Goal: Task Accomplishment & Management: Use online tool/utility

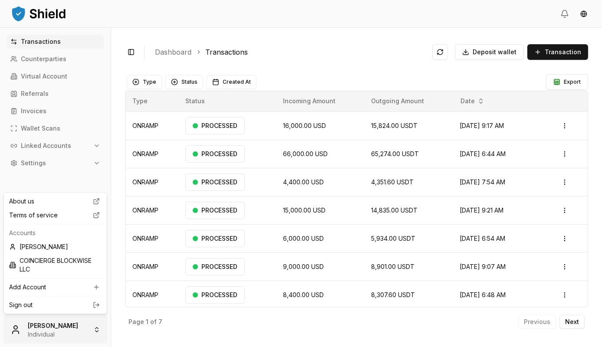
click at [73, 336] on html "Transactions Counterparties Virtual Account Referrals Invoices Wallet Scans Lin…" at bounding box center [301, 173] width 602 height 347
click at [54, 260] on div "COINCIERGE BLOCKWISE LLC" at bounding box center [55, 265] width 99 height 23
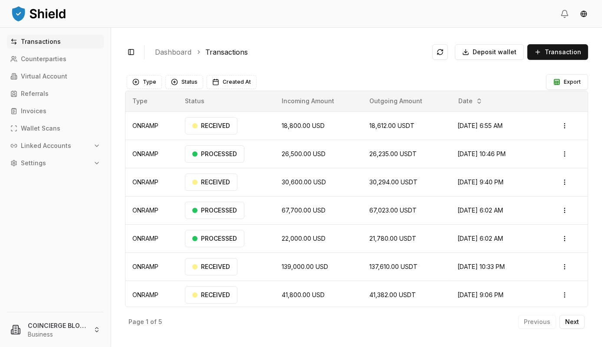
click at [47, 147] on p "Linked Accounts" at bounding box center [46, 146] width 50 height 6
click at [49, 162] on link "Wallets" at bounding box center [56, 161] width 76 height 14
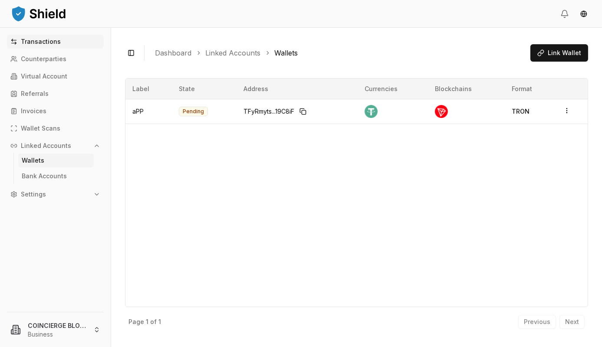
click at [53, 43] on p "Transactions" at bounding box center [41, 42] width 40 height 6
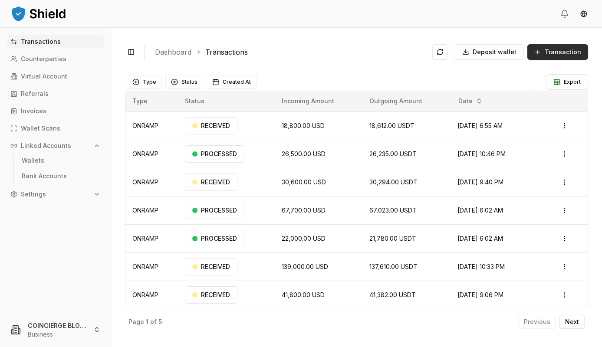
click at [570, 52] on span "Transaction" at bounding box center [563, 52] width 36 height 9
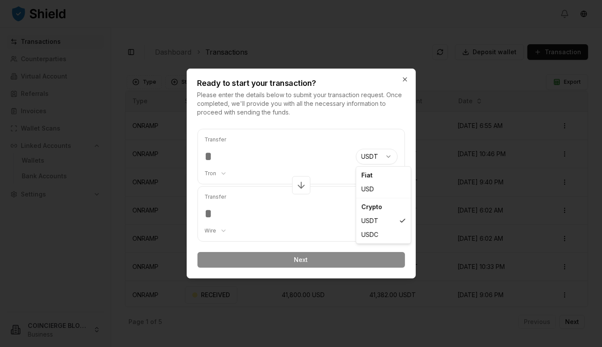
click at [370, 158] on body "Transactions Counterparties Virtual Account Referrals Invoices Wallet Scans Lin…" at bounding box center [301, 173] width 602 height 347
select select "***"
select select "****"
click at [208, 157] on input "number" at bounding box center [277, 157] width 144 height 16
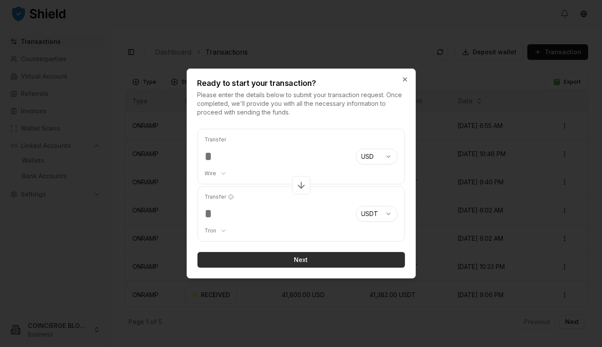
type input "****"
click at [280, 264] on button "Next" at bounding box center [302, 260] width 208 height 16
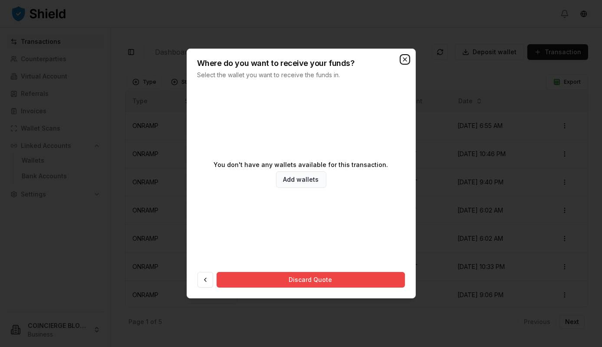
click at [405, 60] on icon "button" at bounding box center [405, 59] width 7 height 7
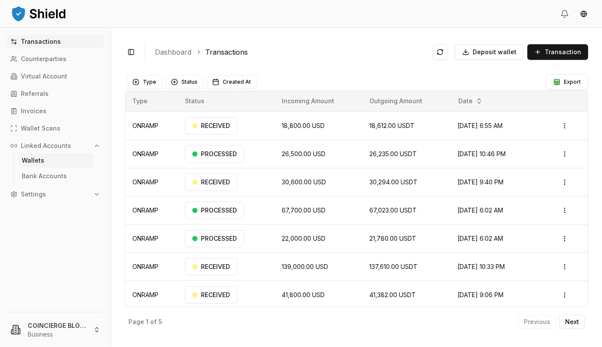
click at [43, 160] on link "Wallets" at bounding box center [56, 161] width 76 height 14
click at [25, 160] on p "Wallets" at bounding box center [33, 161] width 23 height 6
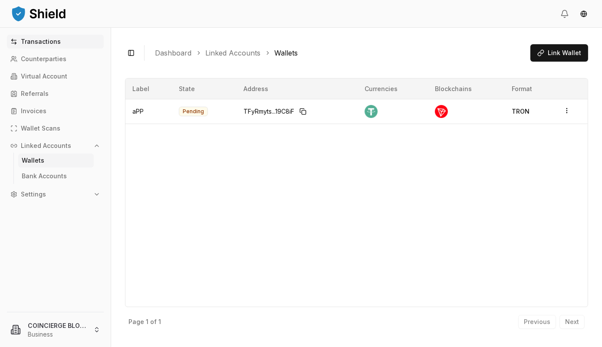
click at [35, 45] on p "Transactions" at bounding box center [41, 42] width 40 height 6
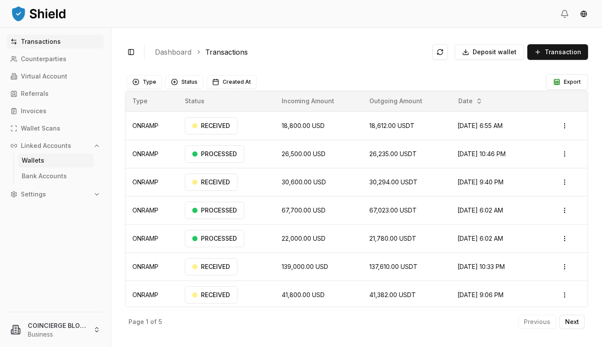
click at [54, 162] on link "Wallets" at bounding box center [56, 161] width 76 height 14
click at [45, 159] on link "Wallets" at bounding box center [56, 161] width 76 height 14
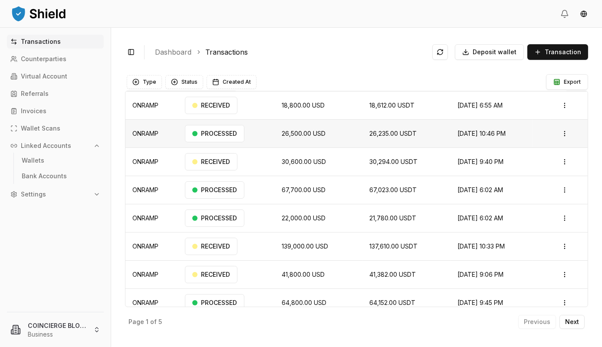
scroll to position [30, 0]
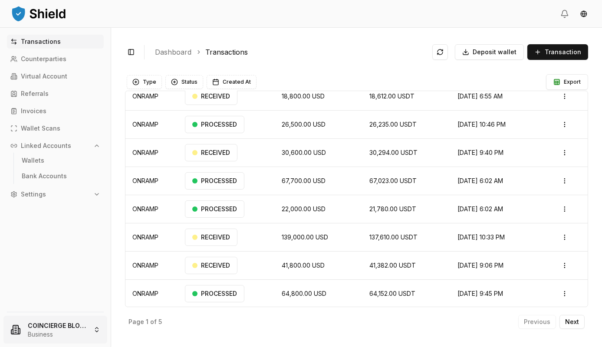
click at [44, 331] on html "Transactions Counterparties Virtual Account Referrals Invoices Wallet Scans Lin…" at bounding box center [301, 173] width 602 height 347
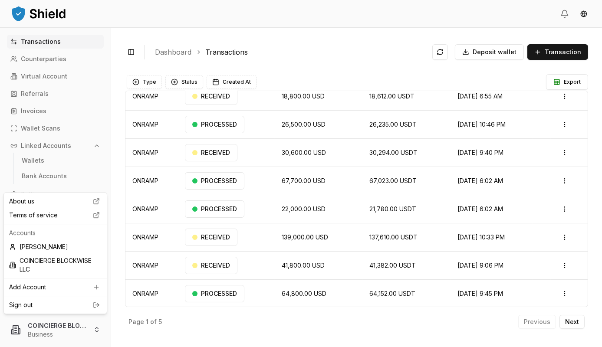
click at [46, 332] on html "Transactions Counterparties Virtual Account Referrals Invoices Wallet Scans Lin…" at bounding box center [301, 173] width 602 height 347
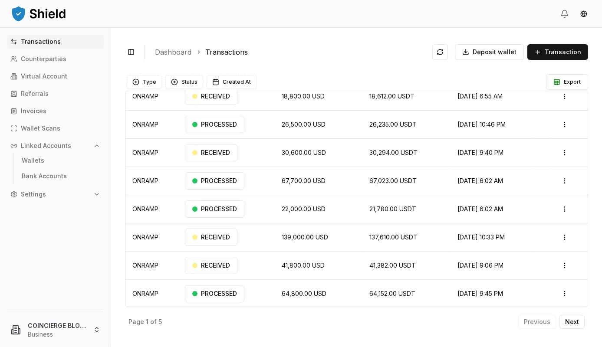
click at [46, 43] on p "Transactions" at bounding box center [41, 42] width 40 height 6
click at [59, 3] on header at bounding box center [301, 14] width 602 height 28
click at [55, 8] on img at bounding box center [38, 13] width 56 height 17
click at [54, 13] on img at bounding box center [38, 13] width 56 height 17
click at [42, 74] on p "Virtual Account" at bounding box center [44, 76] width 46 height 6
